Goal: Information Seeking & Learning: Learn about a topic

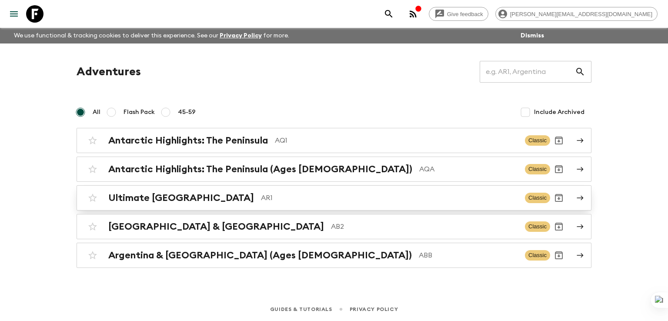
click at [159, 196] on h2 "Ultimate [GEOGRAPHIC_DATA]" at bounding box center [181, 197] width 146 height 11
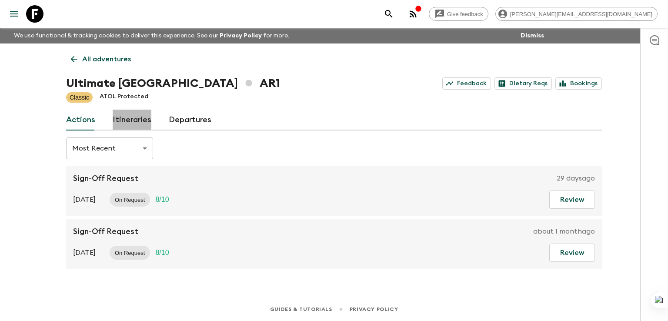
click at [126, 118] on link "Itineraries" at bounding box center [132, 120] width 39 height 21
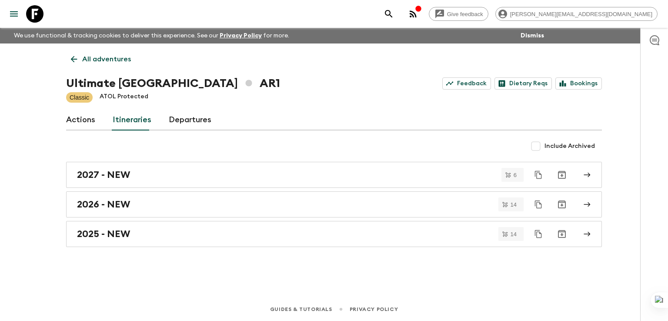
click at [82, 118] on link "Actions" at bounding box center [80, 120] width 29 height 21
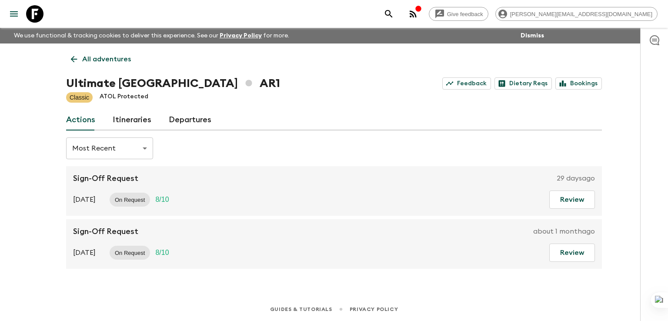
click at [130, 118] on link "Itineraries" at bounding box center [132, 120] width 39 height 21
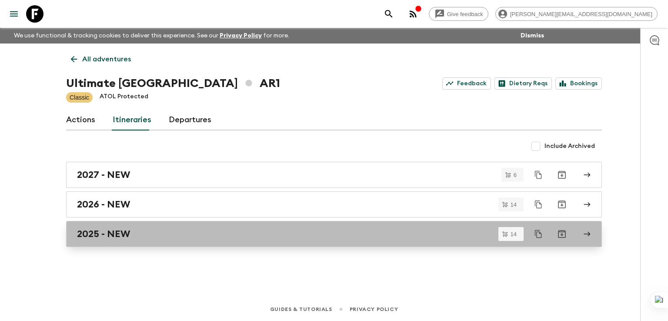
click at [100, 233] on h2 "2025 - NEW" at bounding box center [103, 233] width 53 height 11
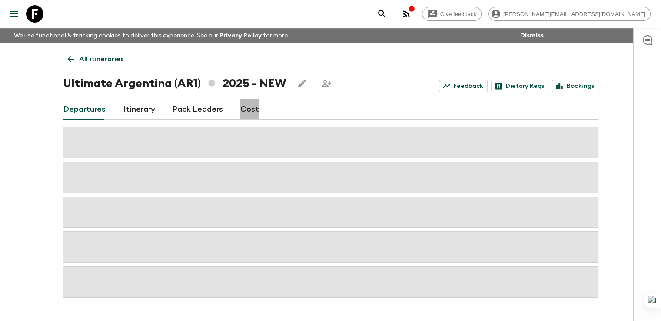
click at [247, 108] on link "Cost" at bounding box center [249, 109] width 19 height 21
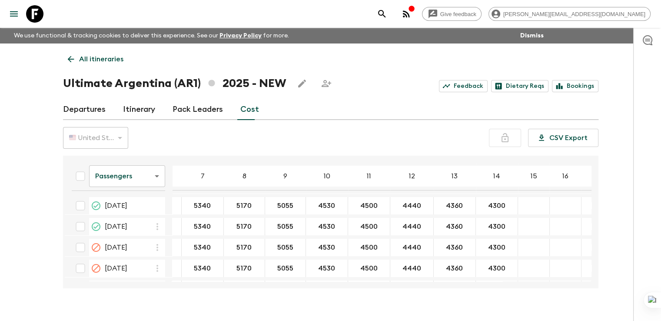
scroll to position [0, 124]
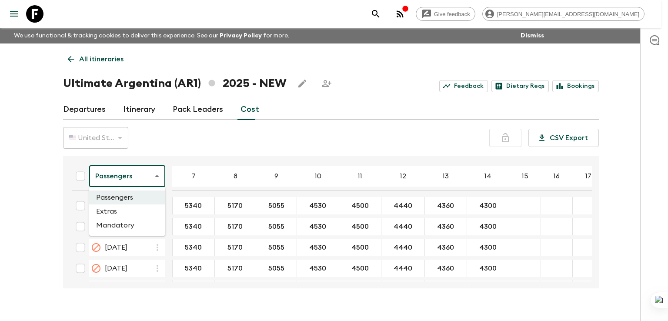
click at [158, 179] on body "Give feedback [PERSON_NAME][EMAIL_ADDRESS][DOMAIN_NAME] We use functional & tra…" at bounding box center [334, 168] width 668 height 336
click at [123, 214] on li "Extras" at bounding box center [127, 211] width 76 height 14
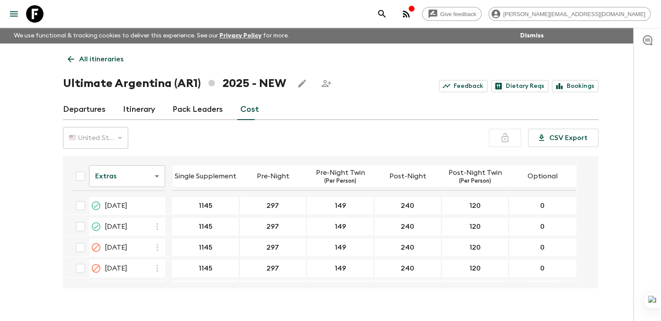
click at [120, 178] on body "Give feedback [PERSON_NAME][EMAIL_ADDRESS][DOMAIN_NAME] We use functional & tra…" at bounding box center [330, 168] width 661 height 336
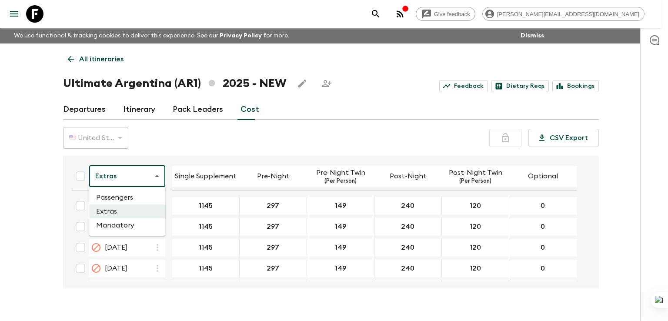
click at [113, 202] on li "Passengers" at bounding box center [127, 197] width 76 height 14
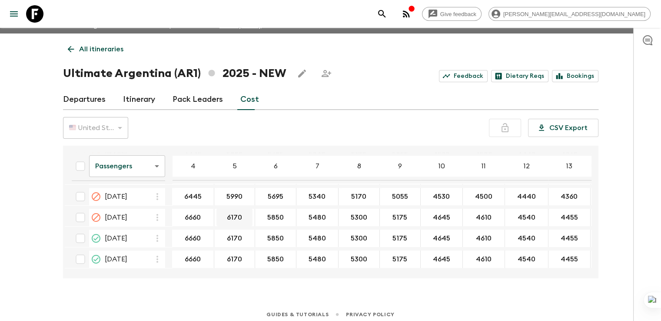
scroll to position [15, 0]
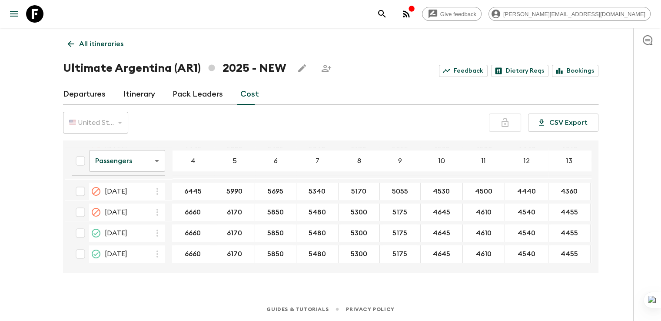
click at [461, 266] on div "Passengers passengersCost ​ 4 5 6 7 8 9 10 11 12 13 14 15 16 17 18 [DATE] 6445 …" at bounding box center [330, 206] width 535 height 133
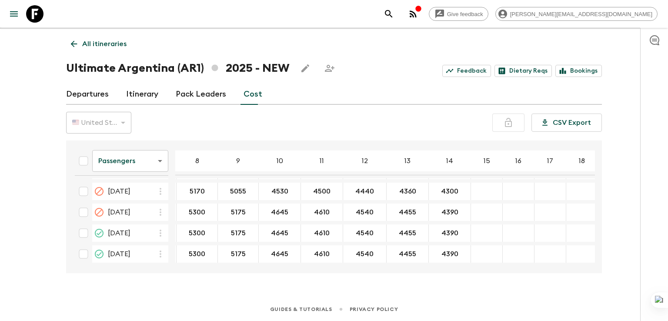
click at [117, 164] on body "Give feedback [PERSON_NAME][EMAIL_ADDRESS][DOMAIN_NAME] We use functional & tra…" at bounding box center [334, 153] width 668 height 336
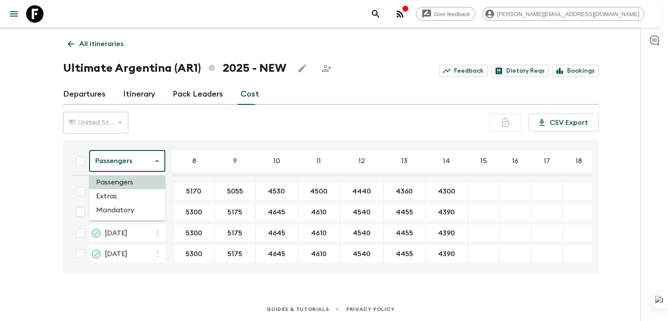
click at [110, 196] on li "Extras" at bounding box center [127, 196] width 76 height 14
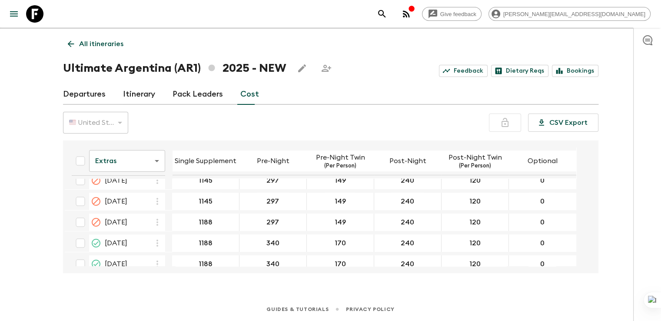
scroll to position [208, 0]
